Goal: Register for event/course

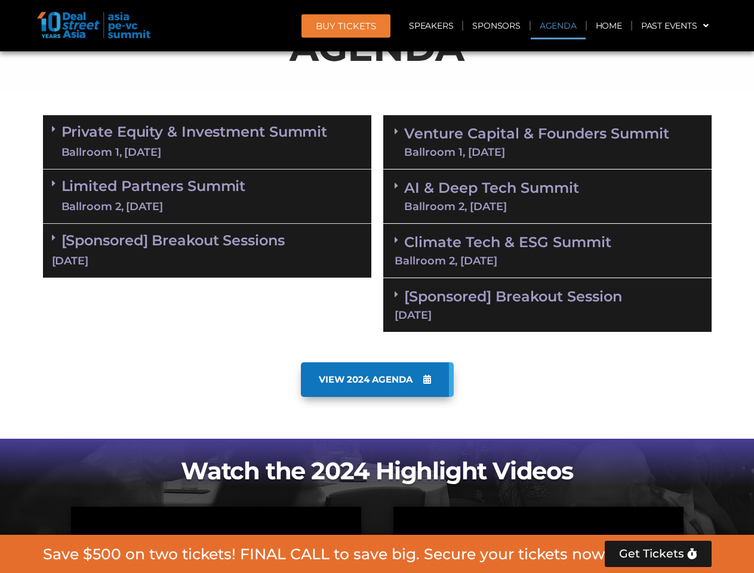
scroll to position [676, 0]
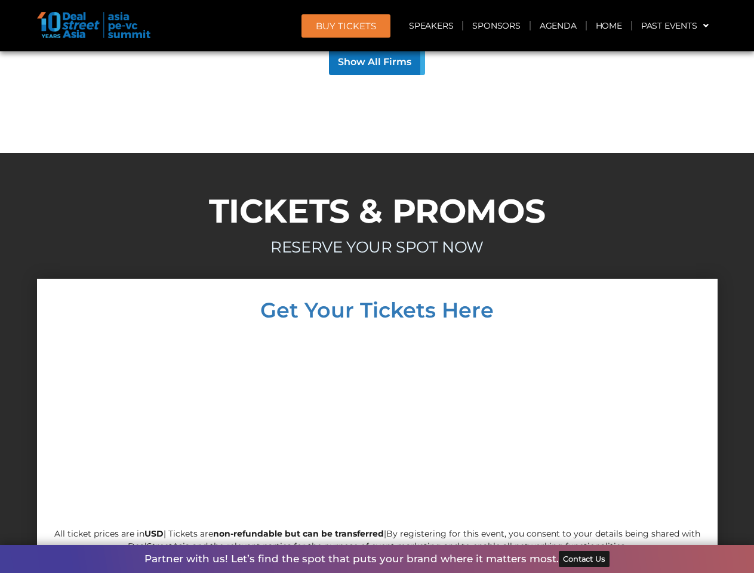
scroll to position [11458, 0]
